Goal: Obtain resource: Download file/media

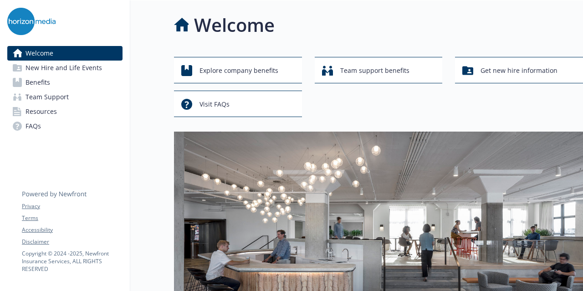
click at [75, 64] on span "New Hire and Life Events" at bounding box center [64, 68] width 77 height 15
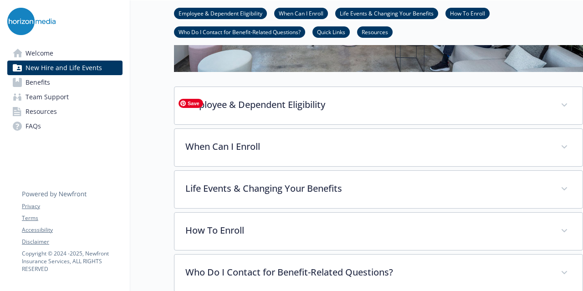
scroll to position [273, 0]
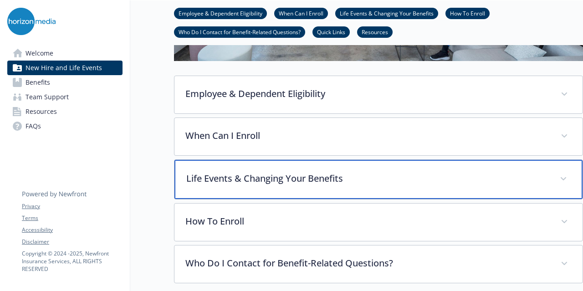
click at [568, 175] on span at bounding box center [563, 179] width 15 height 15
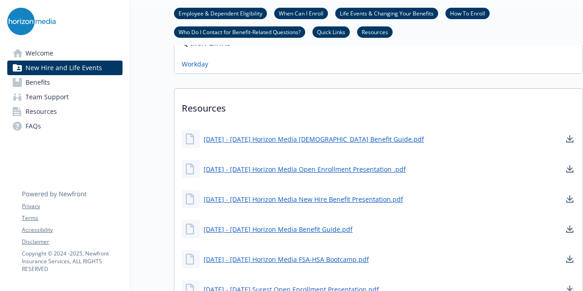
scroll to position [1185, 0]
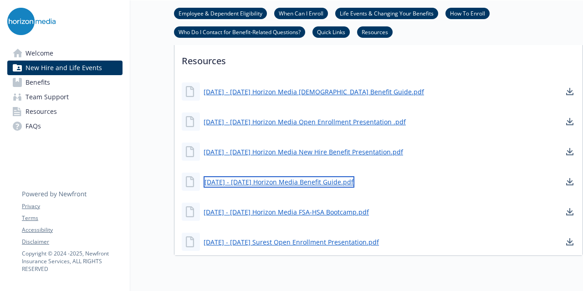
click at [317, 181] on link "[DATE] - [DATE] Horizon Media Benefit Guide.pdf" at bounding box center [279, 181] width 151 height 11
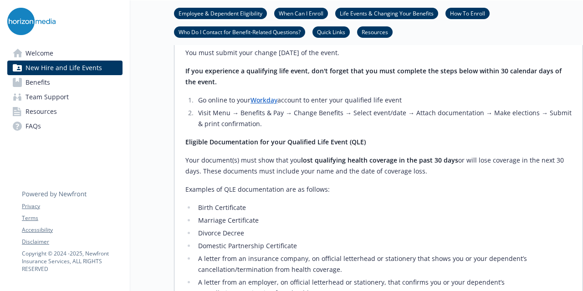
click at [58, 78] on link "Benefits" at bounding box center [64, 82] width 115 height 15
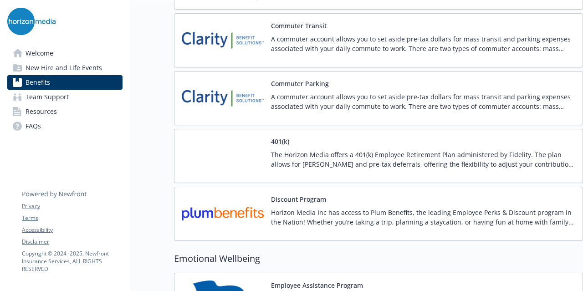
scroll to position [1527, 0]
